Goal: Transaction & Acquisition: Purchase product/service

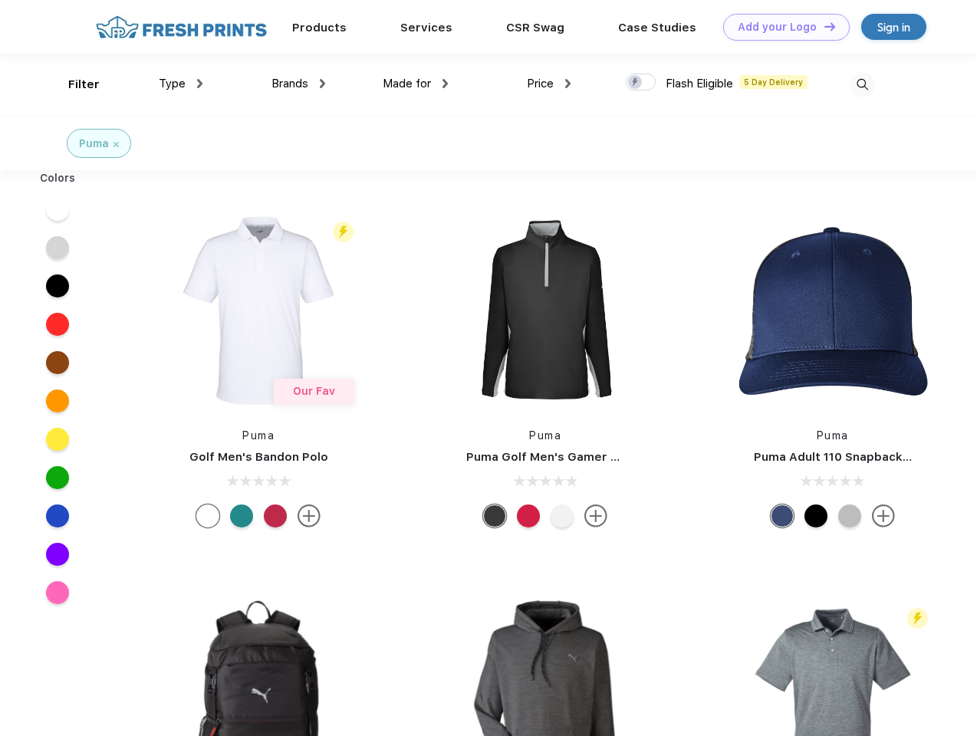
scroll to position [1, 0]
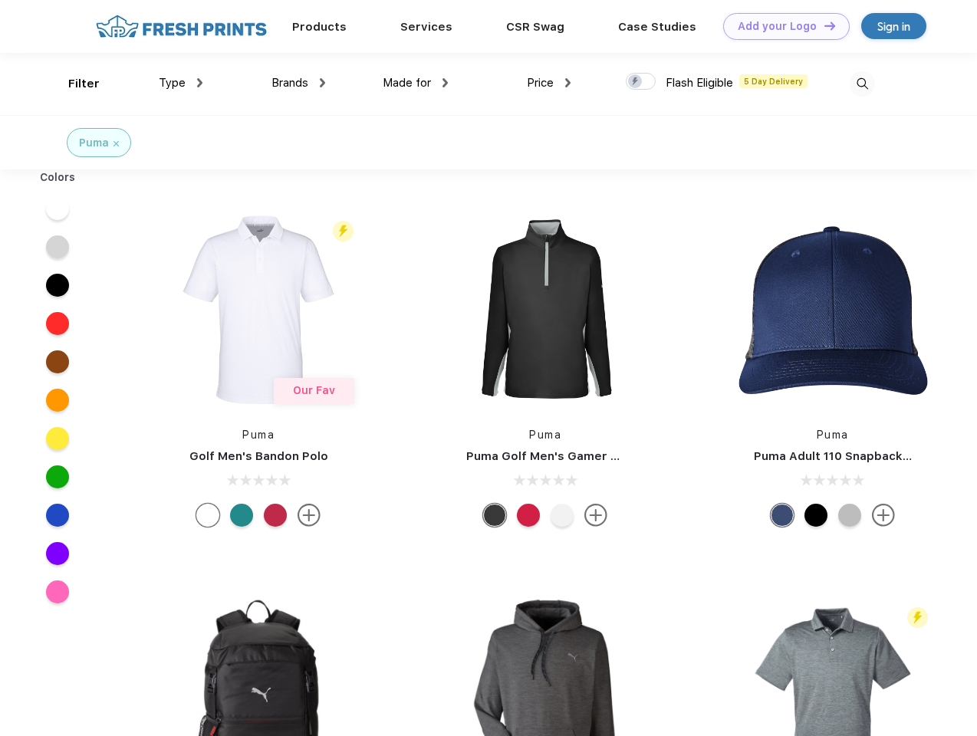
click at [781, 26] on link "Add your Logo Design Tool" at bounding box center [786, 26] width 127 height 27
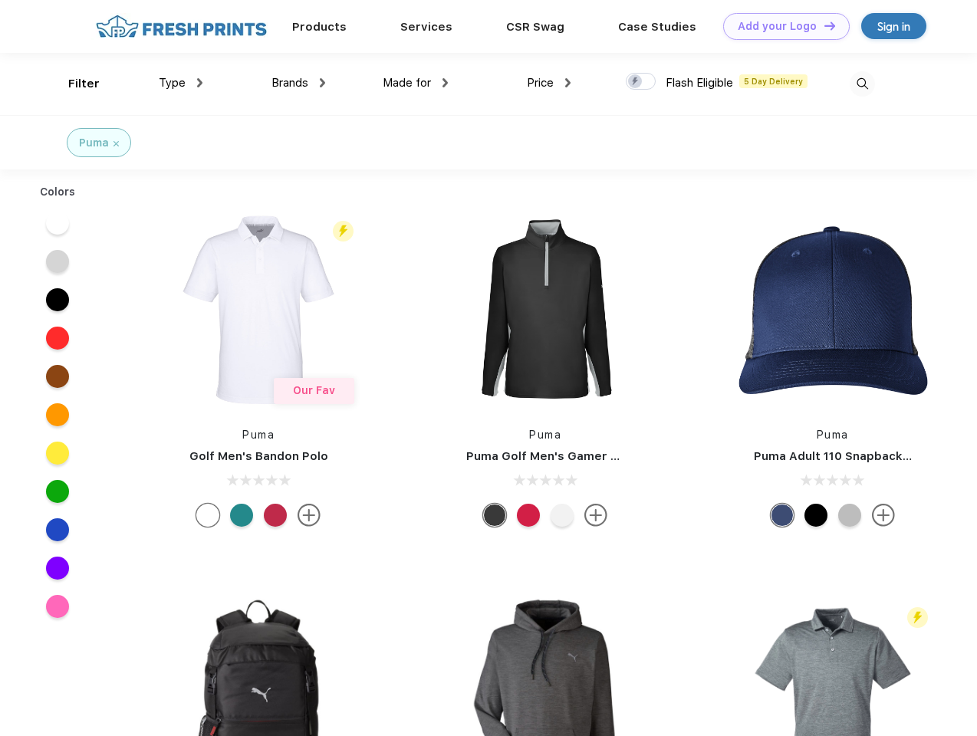
click at [0, 0] on div "Design Tool" at bounding box center [0, 0] width 0 height 0
click at [823, 25] on link "Add your Logo Design Tool" at bounding box center [786, 26] width 127 height 27
click at [74, 84] on div "Filter" at bounding box center [83, 84] width 31 height 18
click at [181, 83] on span "Type" at bounding box center [172, 83] width 27 height 14
click at [298, 83] on span "Brands" at bounding box center [290, 83] width 37 height 14
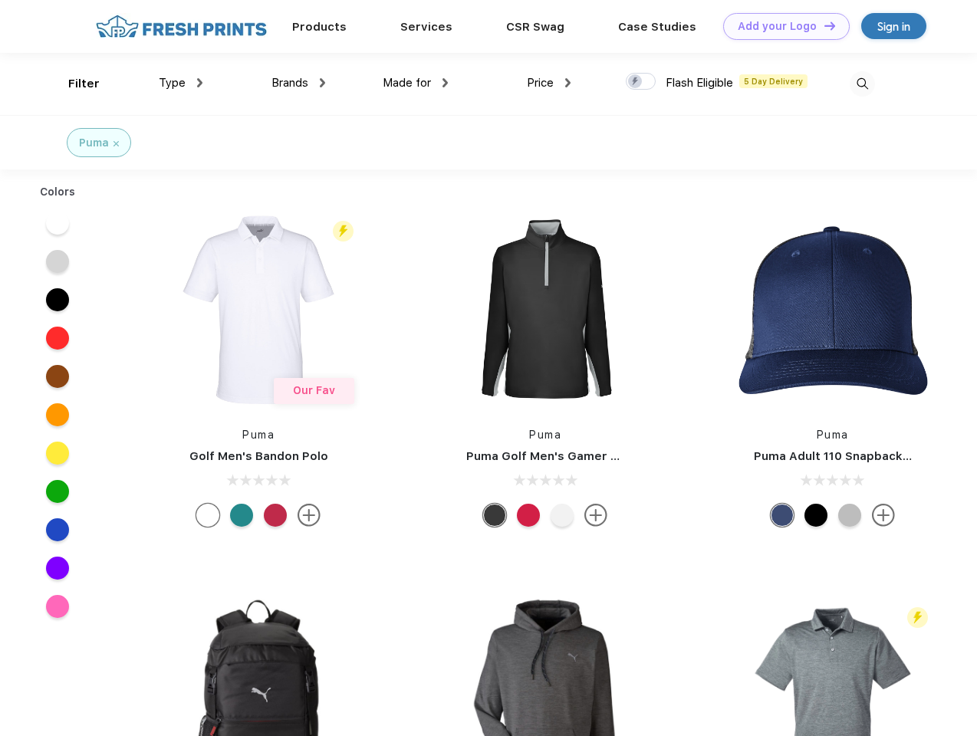
click at [416, 83] on span "Made for" at bounding box center [407, 83] width 48 height 14
click at [549, 83] on span "Price" at bounding box center [540, 83] width 27 height 14
click at [641, 82] on div at bounding box center [641, 81] width 30 height 17
click at [636, 82] on input "checkbox" at bounding box center [631, 77] width 10 height 10
click at [862, 84] on img at bounding box center [862, 83] width 25 height 25
